Goal: Transaction & Acquisition: Purchase product/service

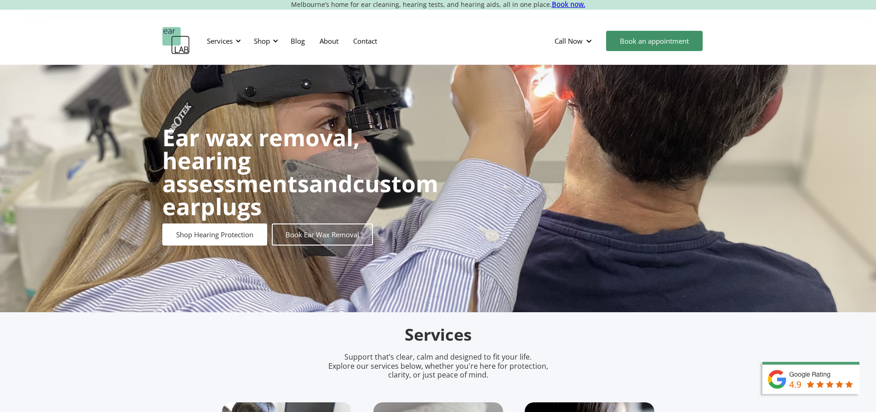
click at [258, 35] on div "Shop" at bounding box center [264, 41] width 33 height 28
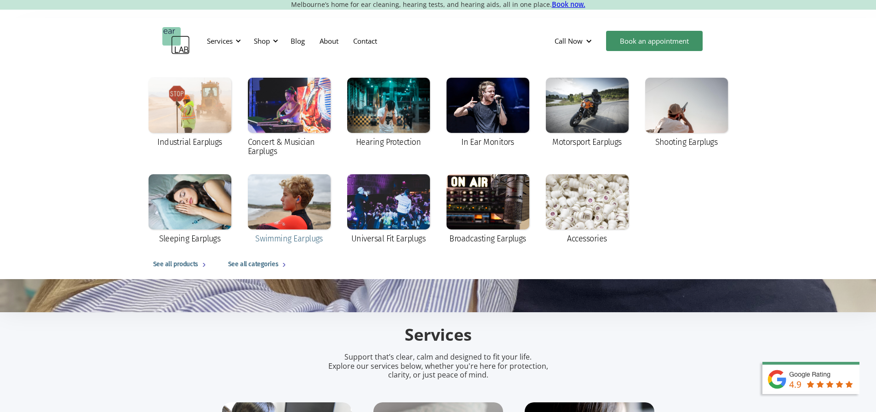
click at [290, 204] on div at bounding box center [289, 201] width 83 height 55
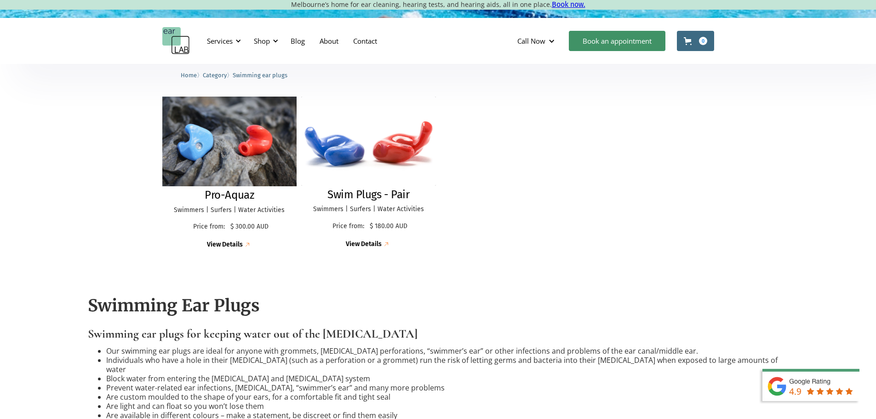
click at [268, 199] on div "Pro-Aquaz Swimmers | Surfers | Water Activities Price from: $ 300.00 AUD Price:…" at bounding box center [229, 218] width 135 height 61
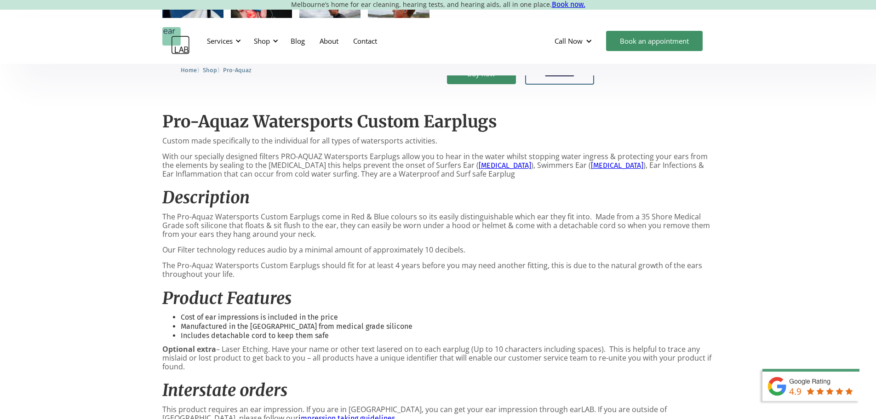
scroll to position [460, 0]
